Goal: Task Accomplishment & Management: Complete application form

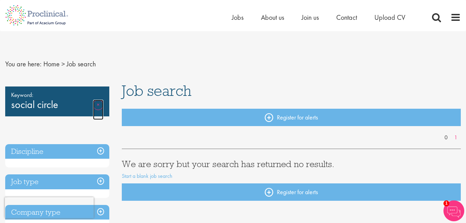
click at [97, 105] on link "Remove" at bounding box center [98, 110] width 10 height 20
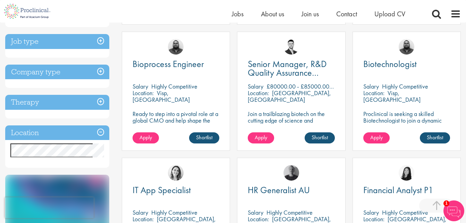
scroll to position [250, 0]
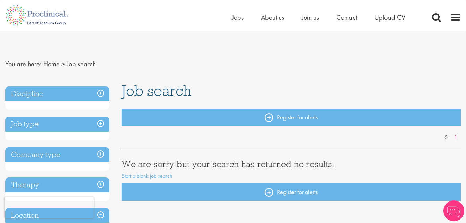
click at [103, 154] on h3 "Company type" at bounding box center [57, 154] width 104 height 15
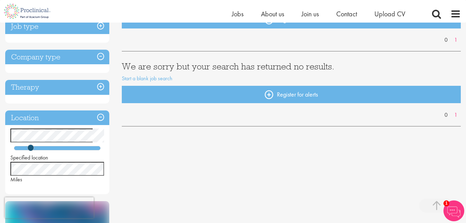
scroll to position [129, 0]
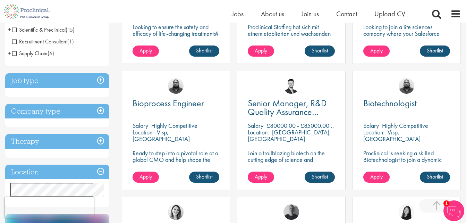
scroll to position [222, 0]
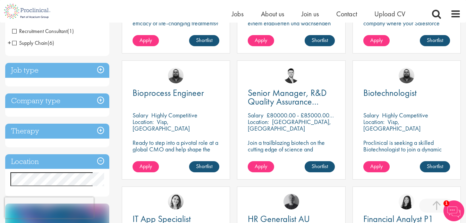
click at [98, 99] on h3 "Company type" at bounding box center [57, 100] width 104 height 15
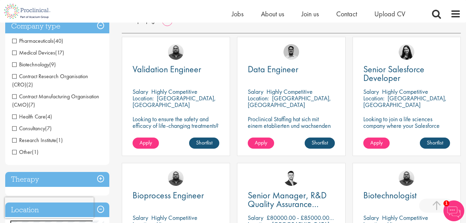
scroll to position [114, 0]
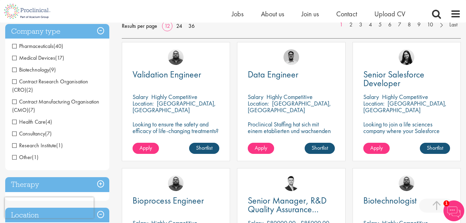
click at [15, 46] on span "Pharmaceuticals" at bounding box center [32, 45] width 41 height 7
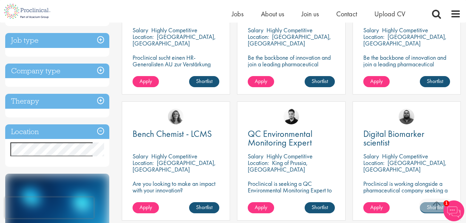
scroll to position [180, 0]
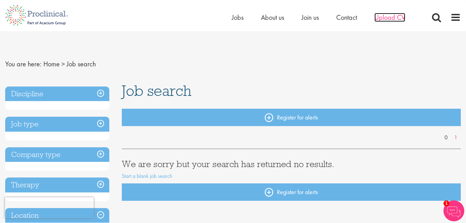
click at [385, 17] on span "Upload CV" at bounding box center [389, 17] width 31 height 9
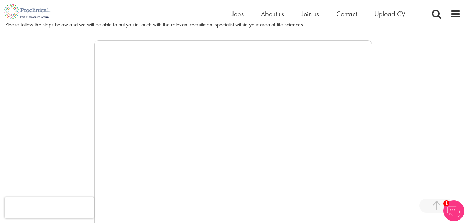
scroll to position [127, 0]
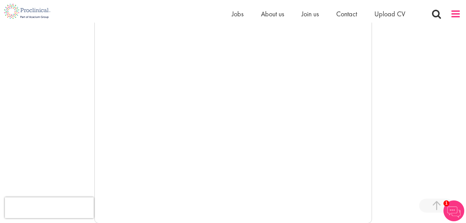
click at [457, 13] on span at bounding box center [455, 14] width 10 height 10
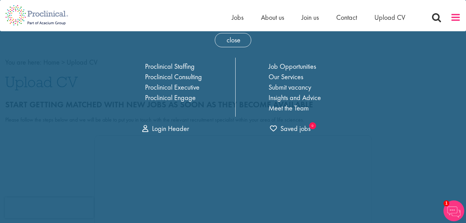
scroll to position [0, 0]
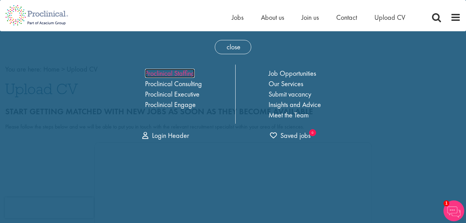
click at [167, 71] on link "Proclinical Staffing" at bounding box center [170, 73] width 50 height 9
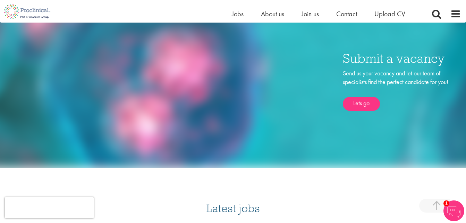
scroll to position [546, 0]
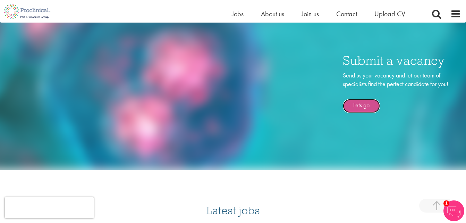
click at [354, 99] on link "Lets go" at bounding box center [361, 106] width 37 height 14
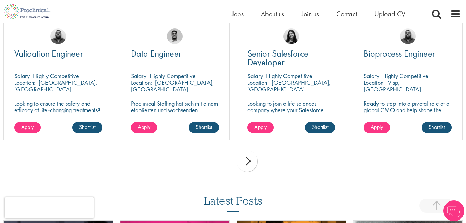
scroll to position [761, 0]
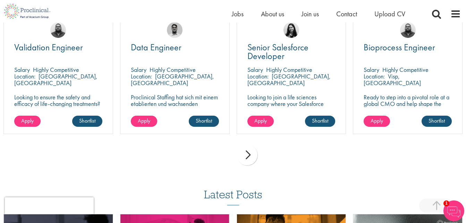
click at [254, 145] on div "next" at bounding box center [247, 154] width 21 height 21
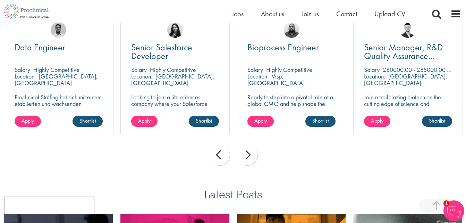
click at [254, 146] on div "next" at bounding box center [247, 154] width 21 height 21
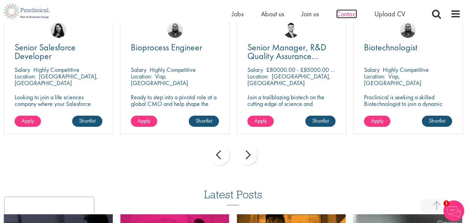
click at [342, 17] on span "Contact" at bounding box center [346, 13] width 21 height 9
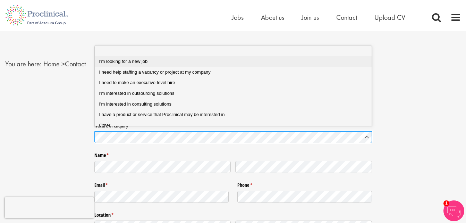
click at [162, 60] on div "I'm looking for a new job" at bounding box center [235, 61] width 273 height 6
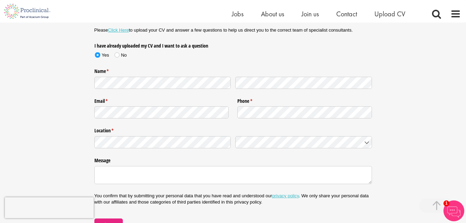
scroll to position [118, 0]
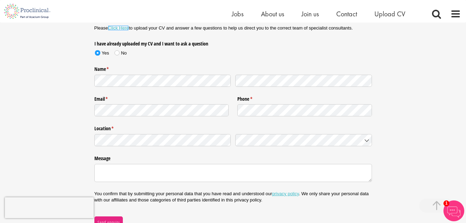
click at [126, 27] on link "Click Here" at bounding box center [118, 27] width 21 height 5
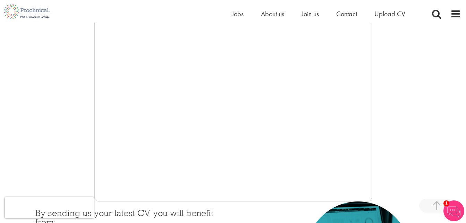
scroll to position [124, 0]
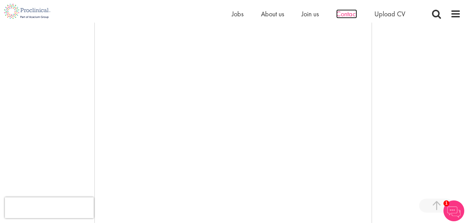
click at [351, 16] on span "Contact" at bounding box center [346, 13] width 21 height 9
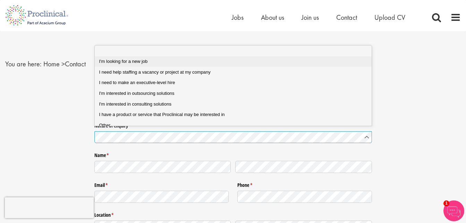
click at [148, 63] on div "I'm looking for a new job" at bounding box center [235, 61] width 273 height 6
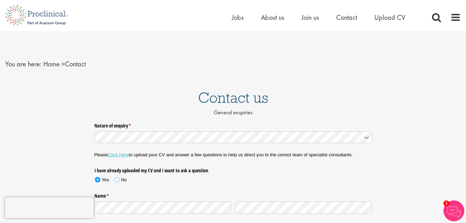
click at [119, 180] on span at bounding box center [116, 179] width 5 height 5
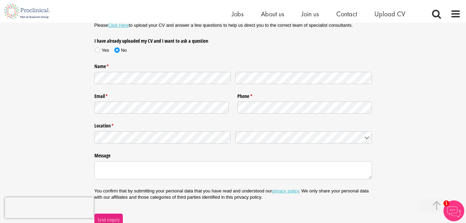
scroll to position [141, 0]
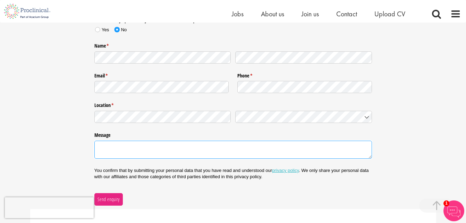
click at [209, 155] on textarea "Message" at bounding box center [232, 149] width 277 height 18
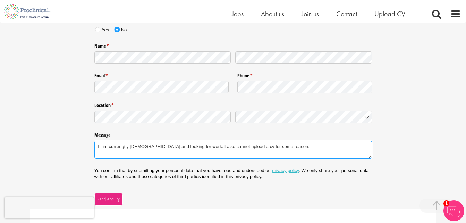
type textarea "hi im currengtly [DEMOGRAPHIC_DATA] and looking for work. I also cannot upload …"
click at [119, 196] on span "Send enquiry" at bounding box center [108, 199] width 23 height 8
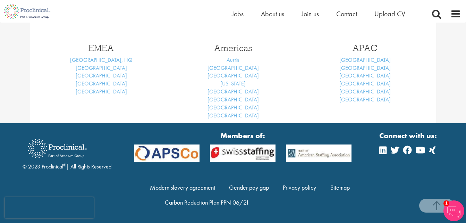
scroll to position [111, 0]
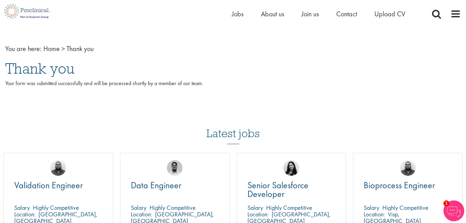
scroll to position [367, 0]
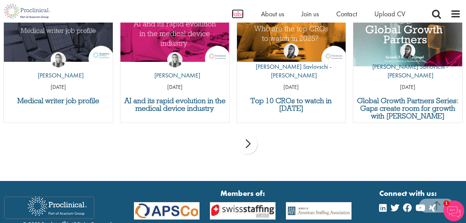
click at [237, 15] on span "Jobs" at bounding box center [238, 13] width 12 height 9
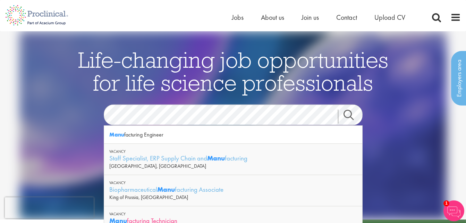
click at [176, 218] on div "Manu facturing Technician" at bounding box center [233, 220] width 248 height 9
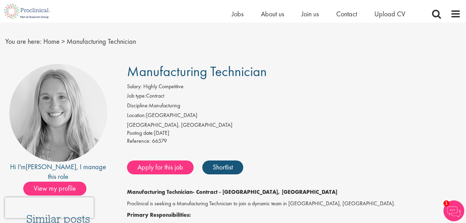
scroll to position [9, 0]
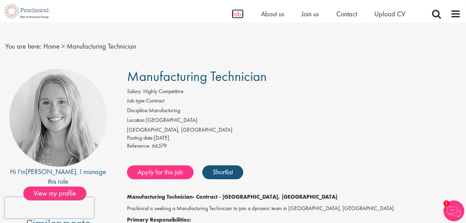
click at [236, 12] on span "Jobs" at bounding box center [238, 13] width 12 height 9
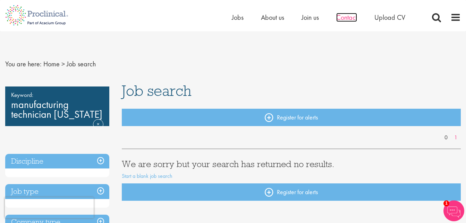
click at [342, 18] on span "Contact" at bounding box center [346, 17] width 21 height 9
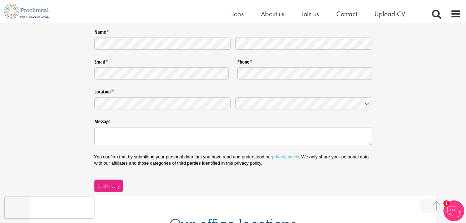
scroll to position [118, 0]
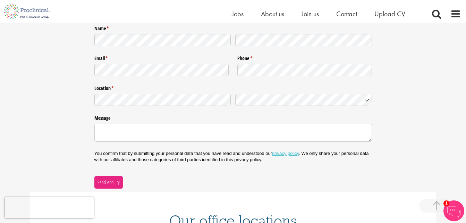
click at [464, 123] on div "Nature of enquiry * (required) Name * (required) Email * (required) Phone * (re…" at bounding box center [233, 90] width 466 height 195
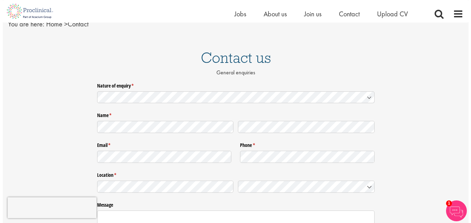
scroll to position [0, 0]
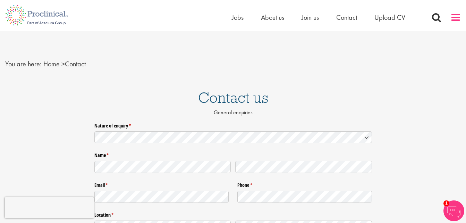
click at [456, 15] on span at bounding box center [455, 17] width 10 height 10
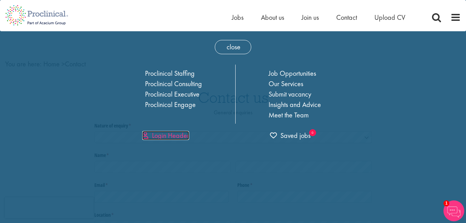
click at [163, 134] on link "Login Header" at bounding box center [165, 135] width 47 height 9
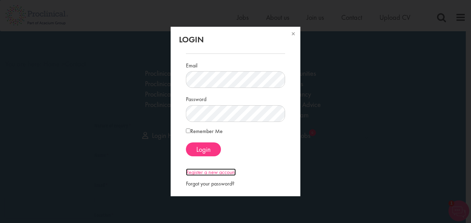
click at [225, 172] on link "Register a new account" at bounding box center [211, 171] width 50 height 7
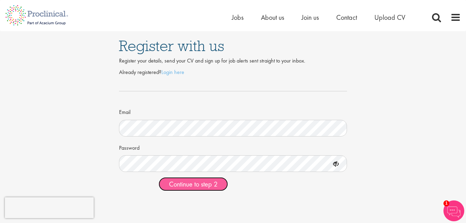
click at [218, 186] on button "Continue to step 2" at bounding box center [193, 184] width 69 height 14
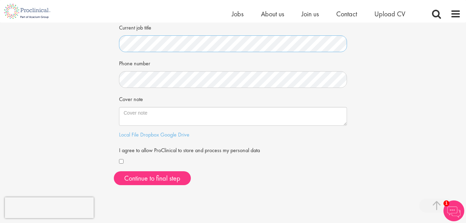
scroll to position [150, 0]
click at [121, 158] on div at bounding box center [233, 161] width 228 height 8
click at [135, 133] on link "Local File" at bounding box center [129, 133] width 20 height 7
drag, startPoint x: 126, startPoint y: 135, endPoint x: 255, endPoint y: 171, distance: 134.6
click at [255, 171] on div "Continue to final step" at bounding box center [233, 177] width 238 height 14
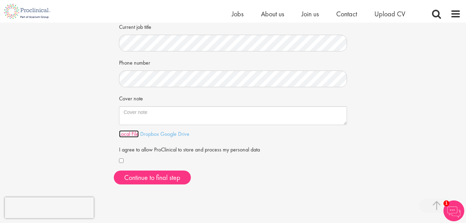
click at [128, 134] on link "Local File" at bounding box center [129, 133] width 20 height 7
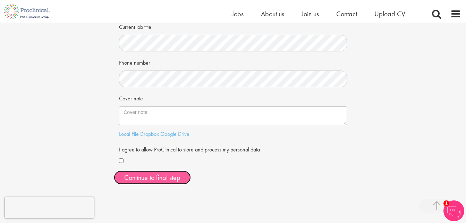
click at [186, 177] on button "Continue to final step" at bounding box center [152, 177] width 77 height 14
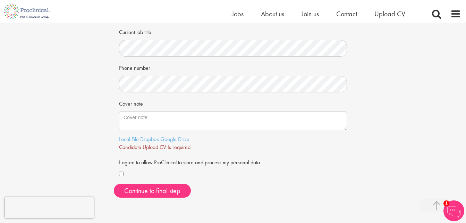
scroll to position [147, 0]
